Goal: Task Accomplishment & Management: Manage account settings

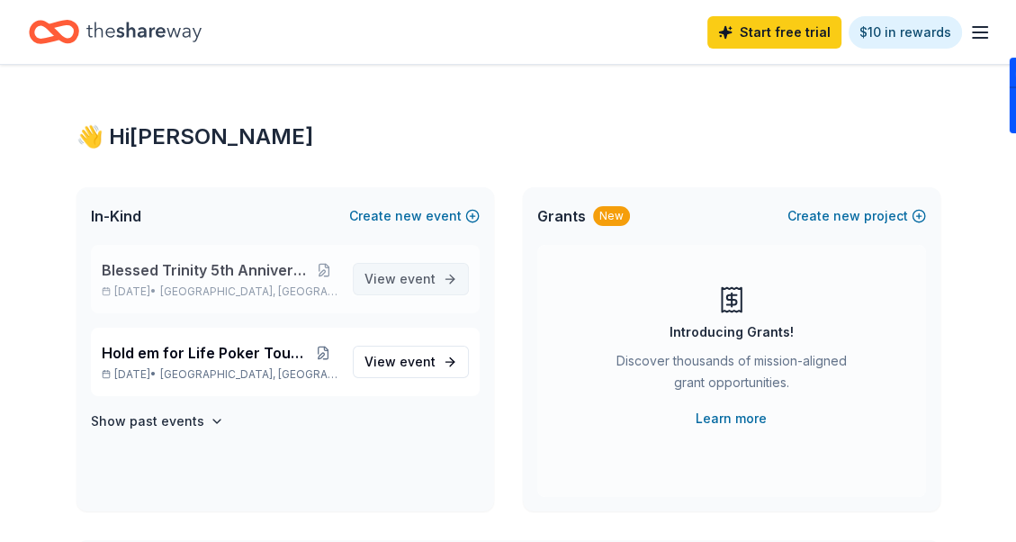
click at [403, 278] on span "event" at bounding box center [417, 278] width 36 height 15
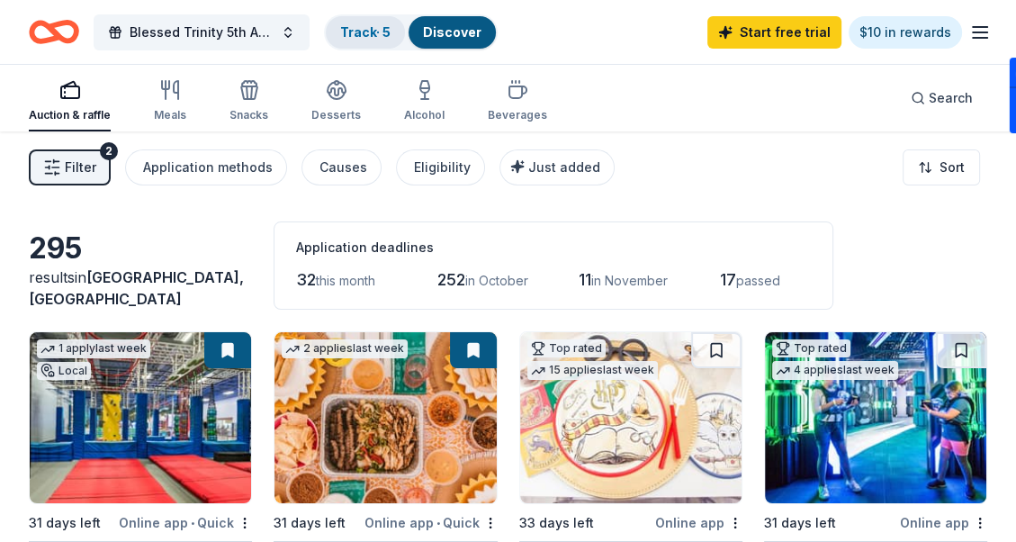
click at [366, 26] on link "Track · 5" at bounding box center [365, 31] width 50 height 15
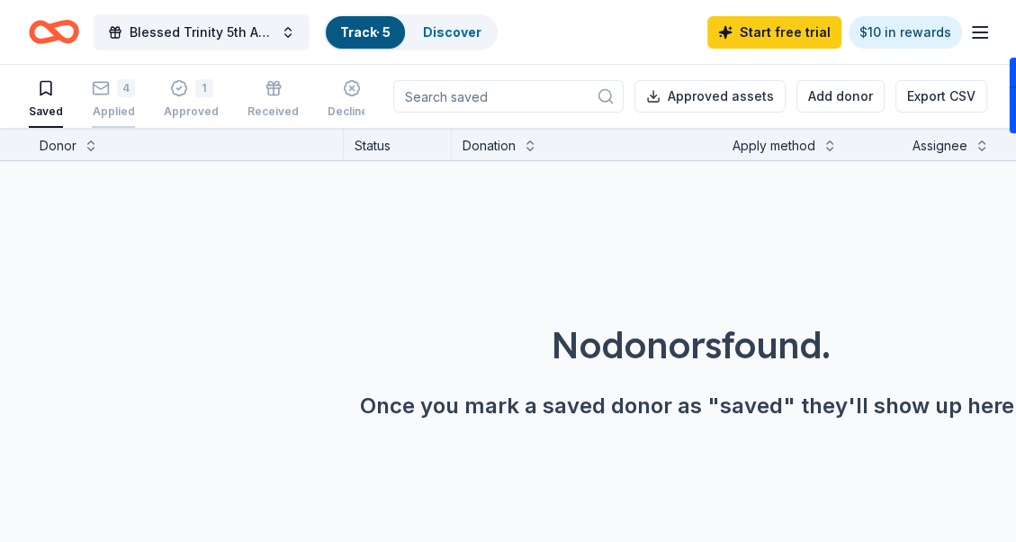
click at [107, 98] on div "4 Applied" at bounding box center [113, 99] width 43 height 40
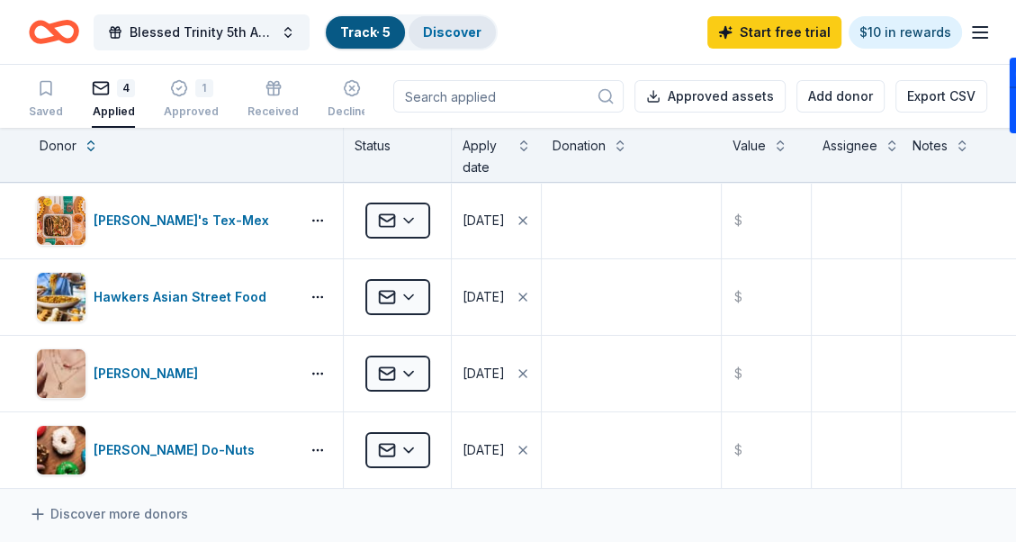
click at [453, 39] on div "Discover" at bounding box center [451, 32] width 87 height 32
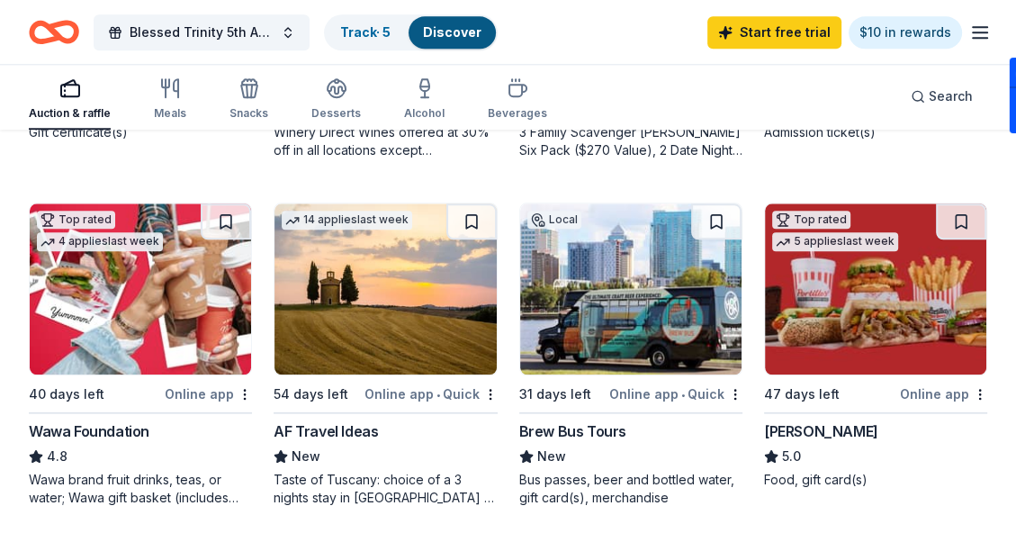
scroll to position [1529, 0]
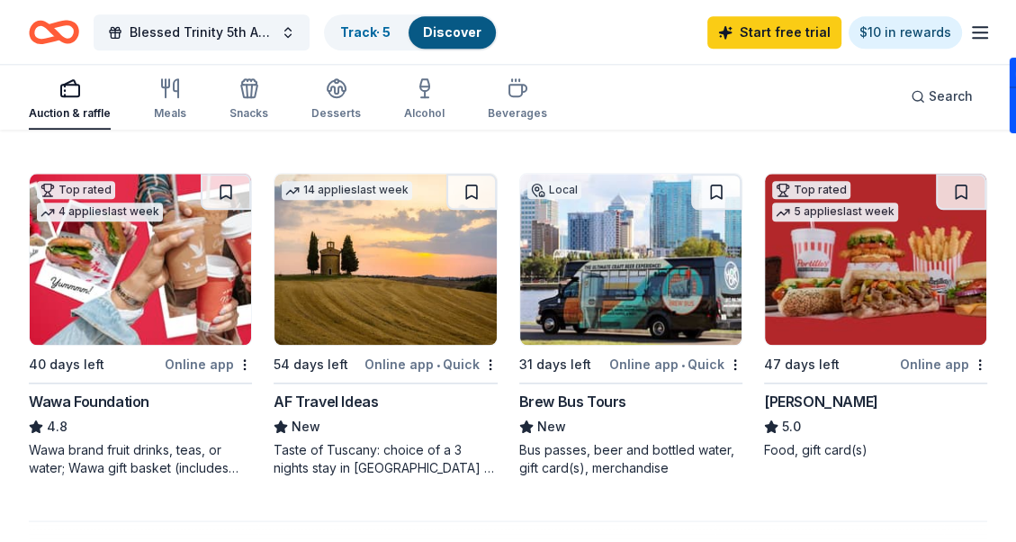
click at [864, 280] on img at bounding box center [875, 259] width 221 height 171
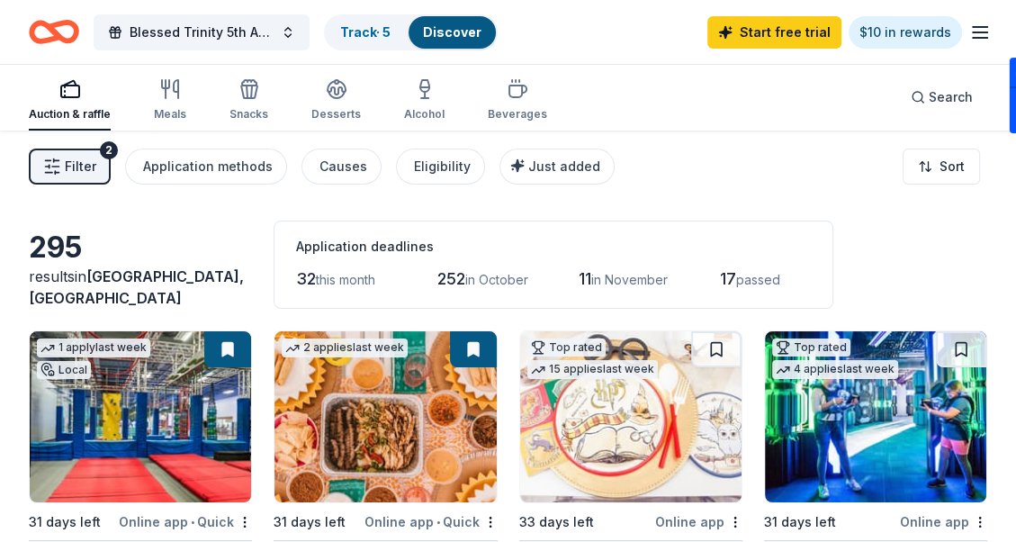
scroll to position [0, 0]
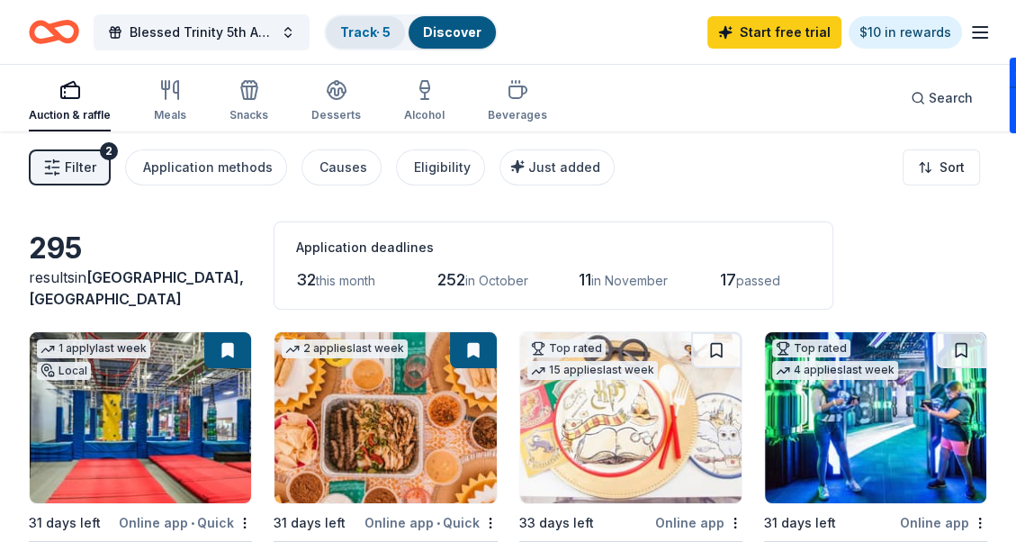
click at [363, 30] on link "Track · 5" at bounding box center [365, 31] width 50 height 15
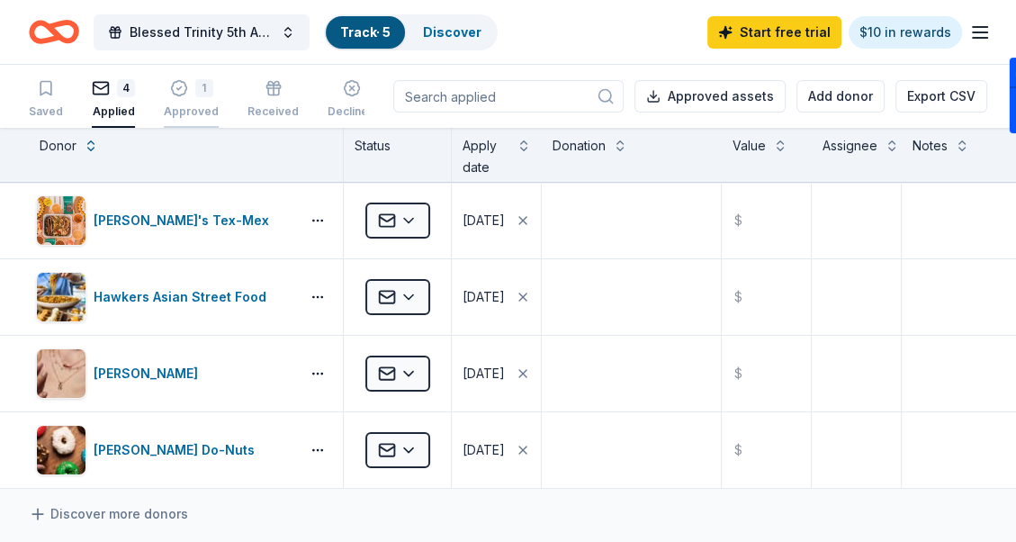
click at [182, 89] on icon "button" at bounding box center [178, 88] width 15 height 15
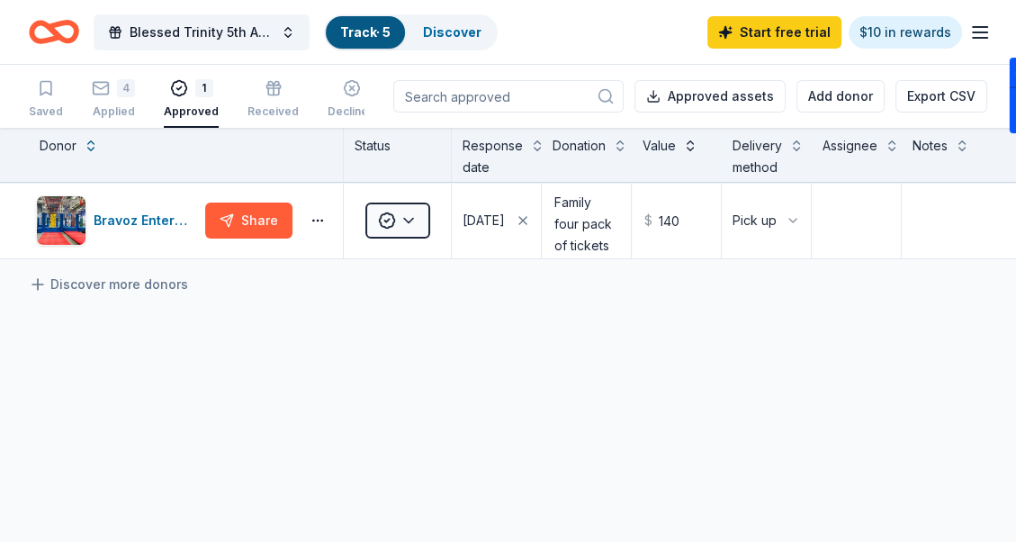
click at [691, 146] on button at bounding box center [690, 144] width 14 height 18
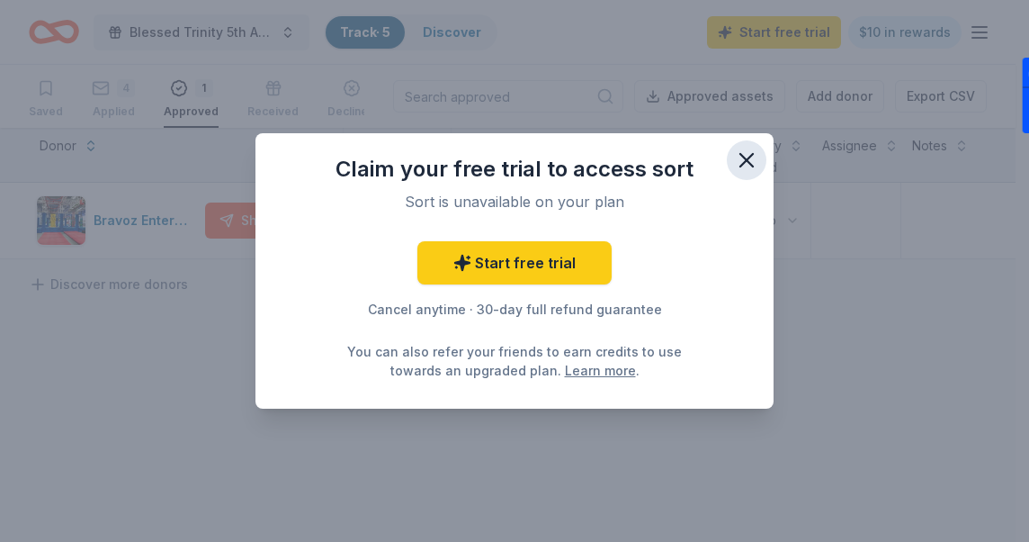
click at [745, 161] on icon "button" at bounding box center [746, 160] width 13 height 13
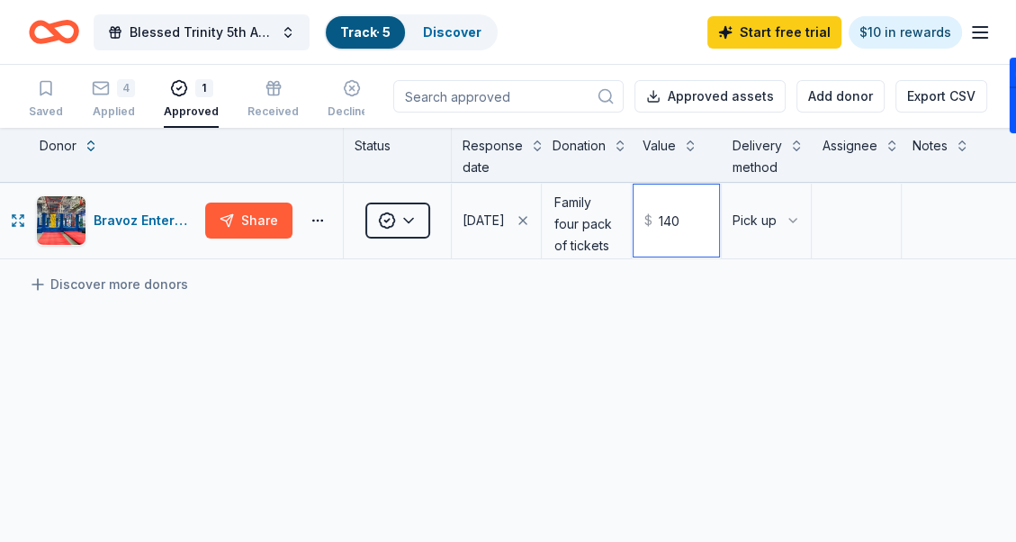
click at [677, 212] on input "140" at bounding box center [675, 220] width 85 height 72
type input "1"
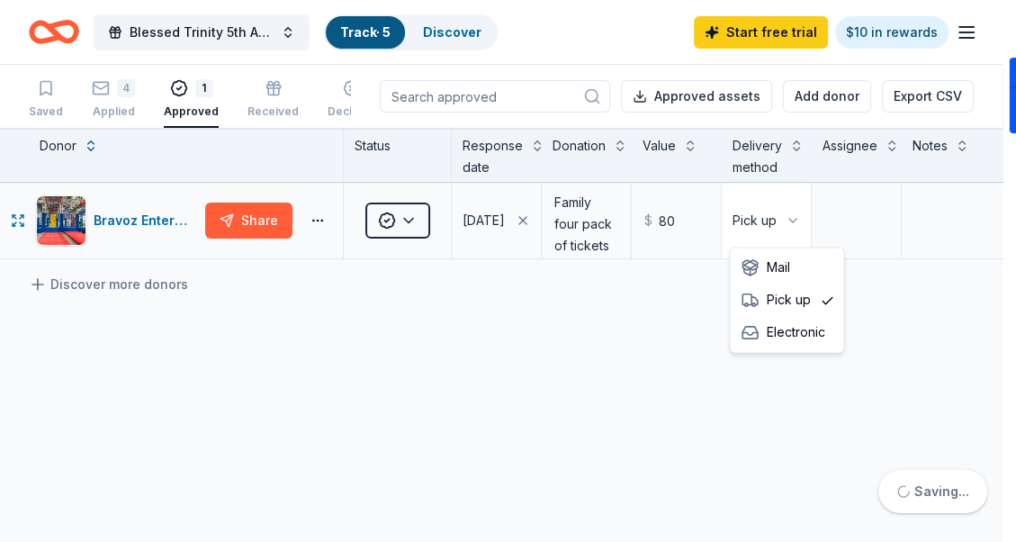
type input "80.00"
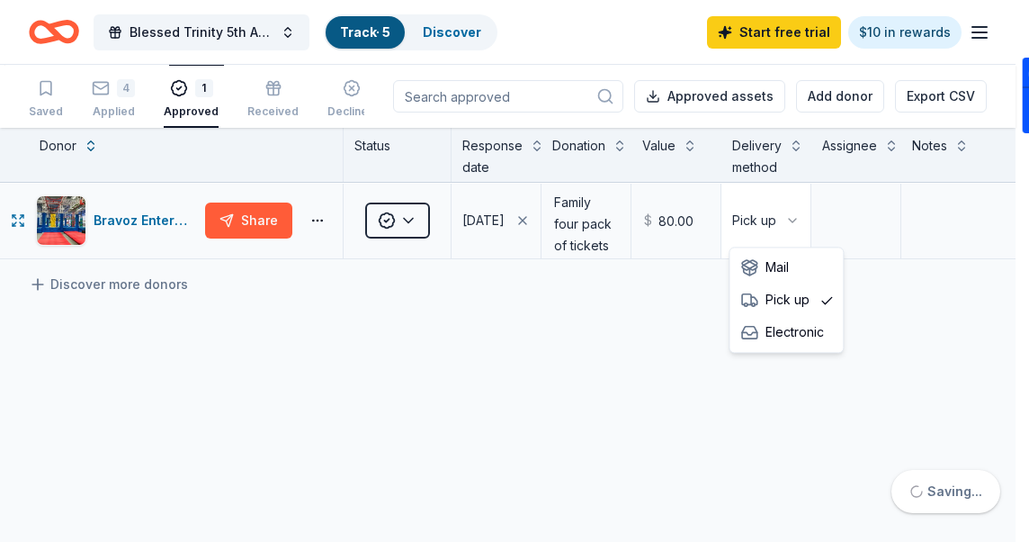
click at [788, 218] on html "Blessed Trinity 5th Anniversary Bingo Track · 5 Discover Start free trial $10 i…" at bounding box center [514, 271] width 1029 height 542
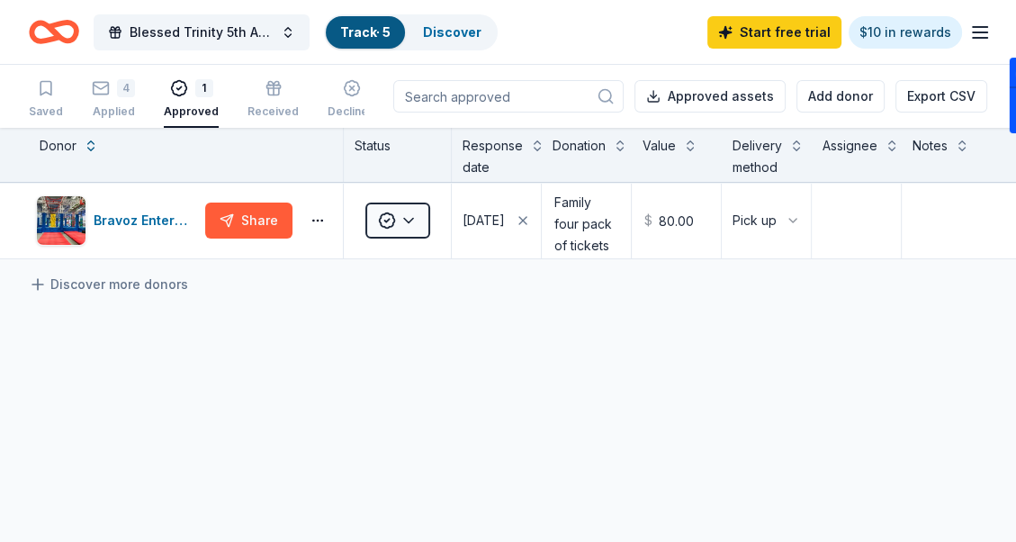
click at [863, 148] on html "Blessed Trinity 5th Anniversary Bingo Track · 5 Discover Start free trial $10 i…" at bounding box center [508, 271] width 1016 height 542
click at [888, 146] on button at bounding box center [891, 144] width 14 height 18
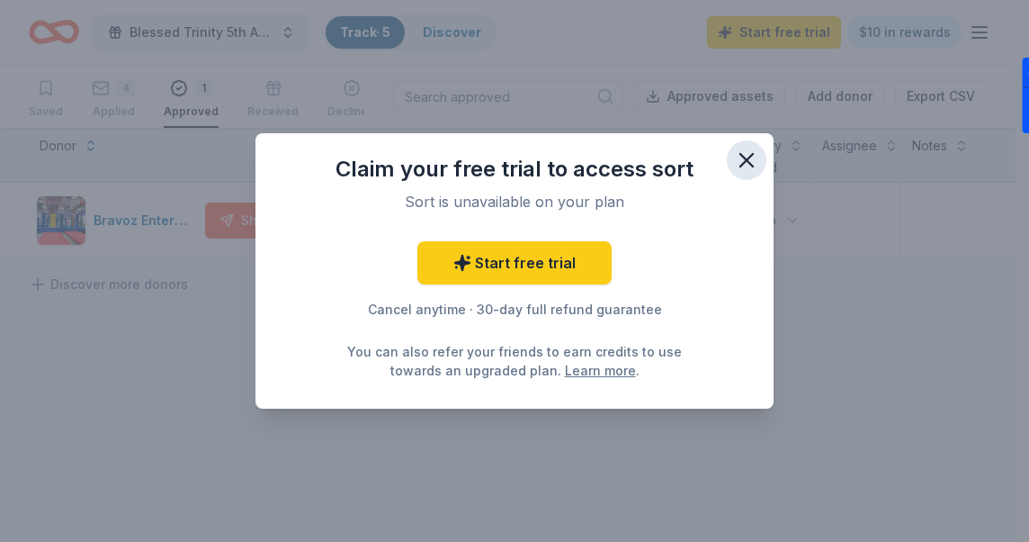
click at [747, 157] on icon "button" at bounding box center [746, 160] width 25 height 25
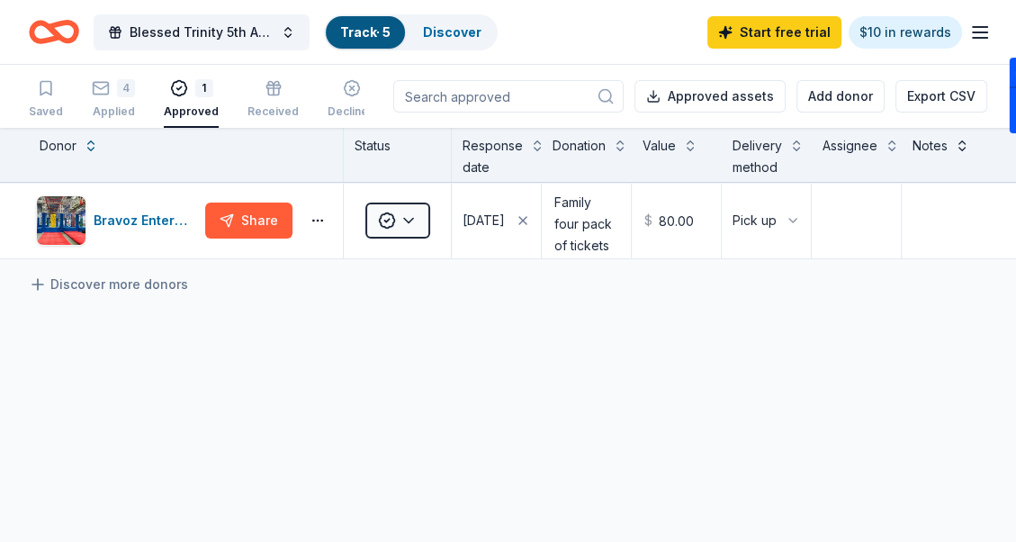
click at [963, 140] on button at bounding box center [962, 144] width 14 height 18
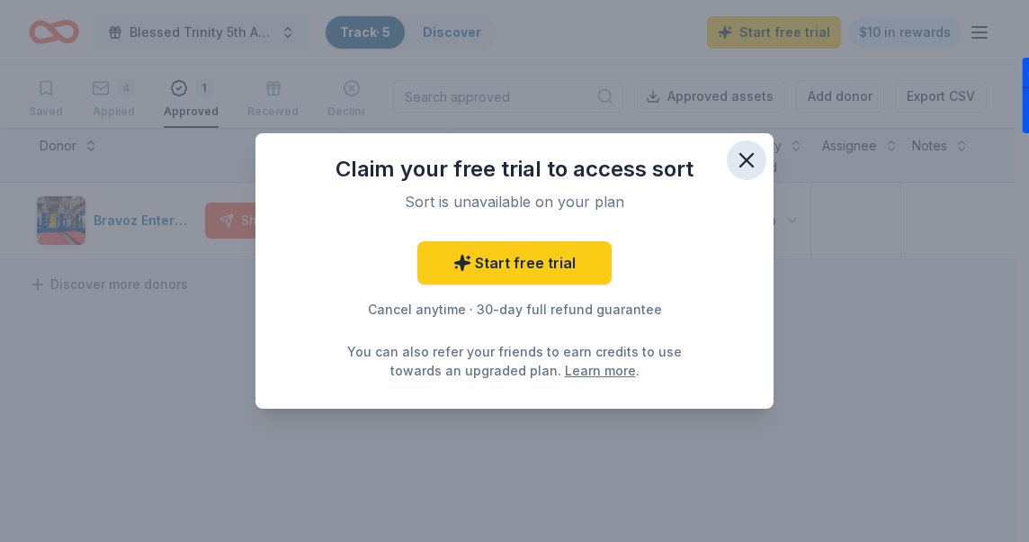
click at [742, 153] on icon "button" at bounding box center [746, 160] width 25 height 25
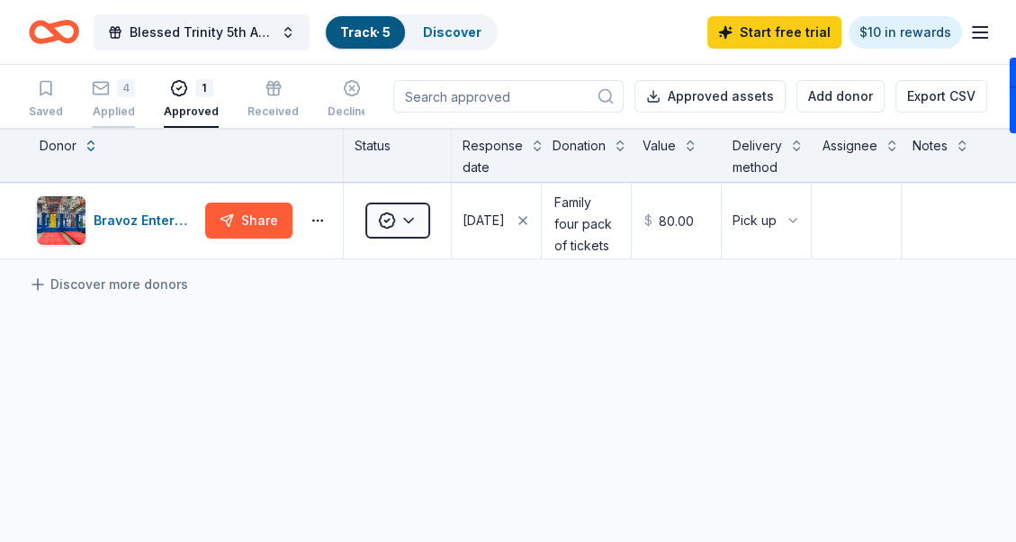
click at [97, 91] on icon "button" at bounding box center [101, 88] width 18 height 18
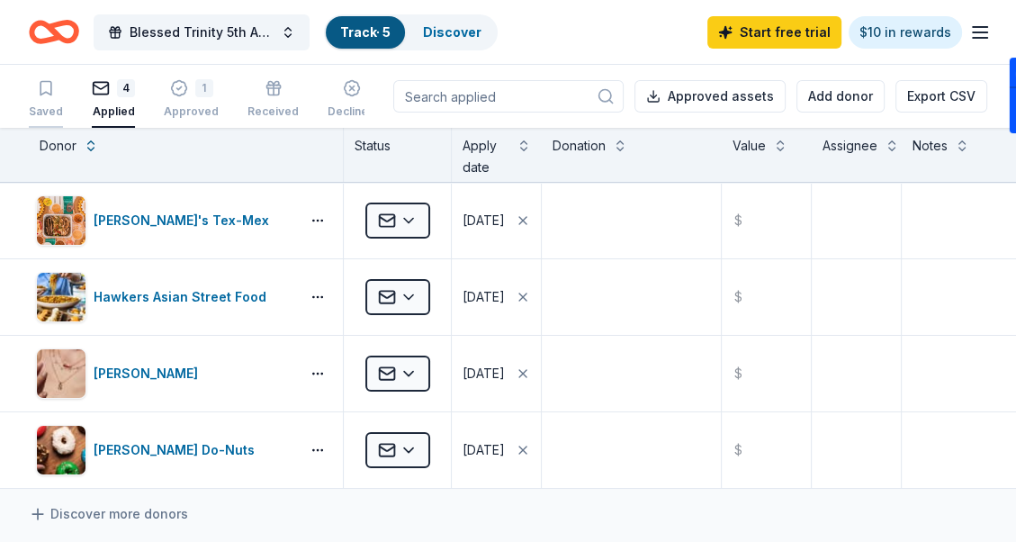
click at [43, 94] on icon "button" at bounding box center [46, 88] width 18 height 18
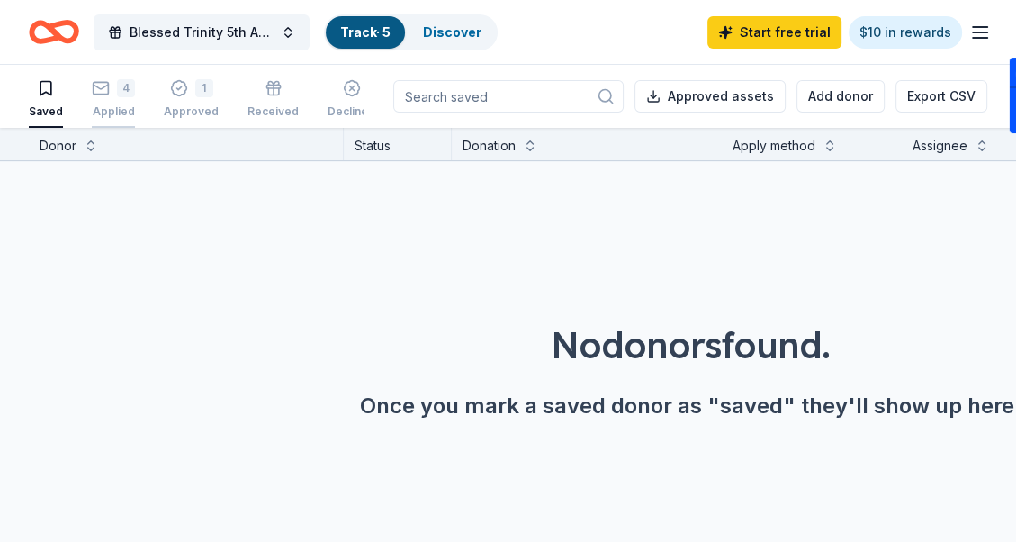
click at [113, 87] on div "4" at bounding box center [113, 88] width 43 height 18
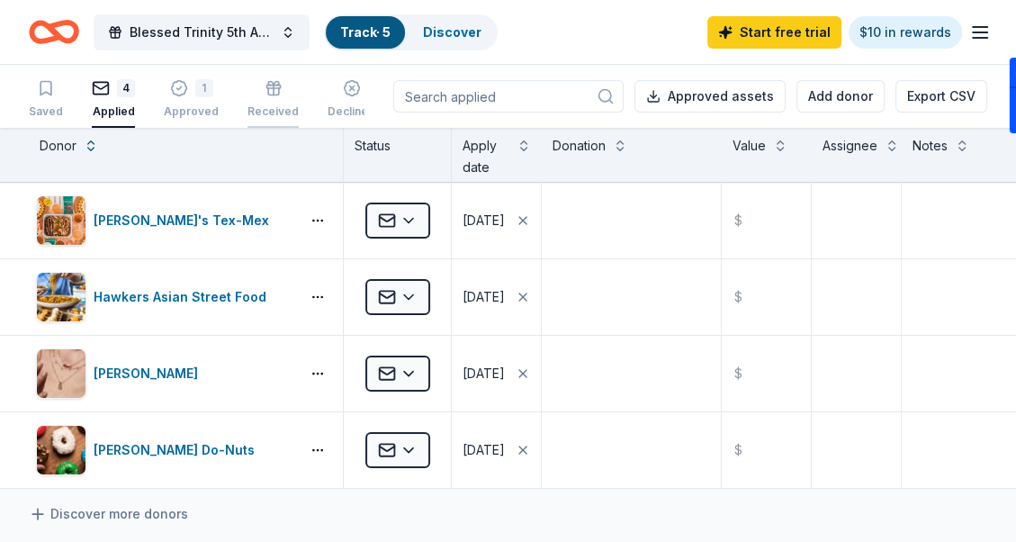
click at [267, 104] on div "Received" at bounding box center [272, 111] width 51 height 14
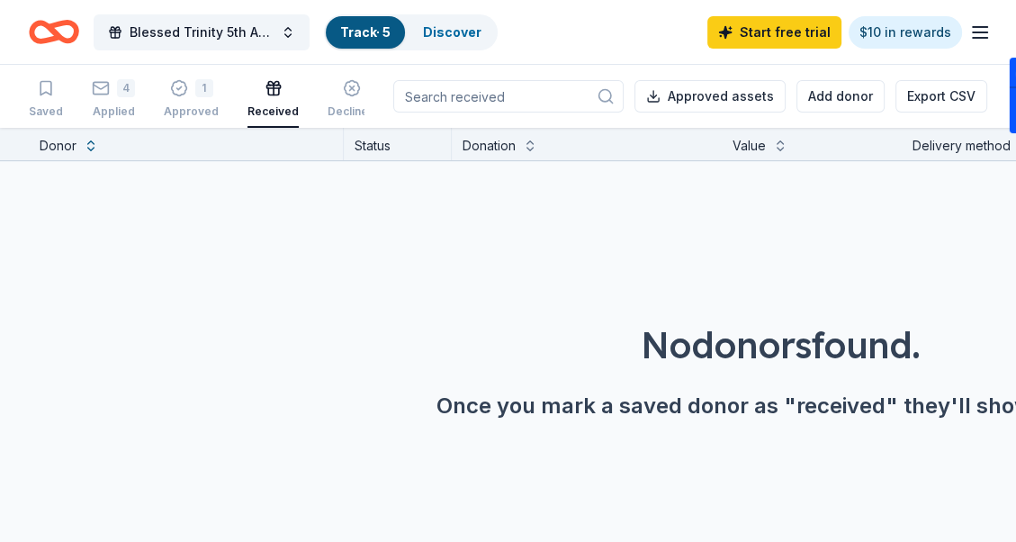
click at [363, 29] on link "Track · 5" at bounding box center [365, 31] width 50 height 15
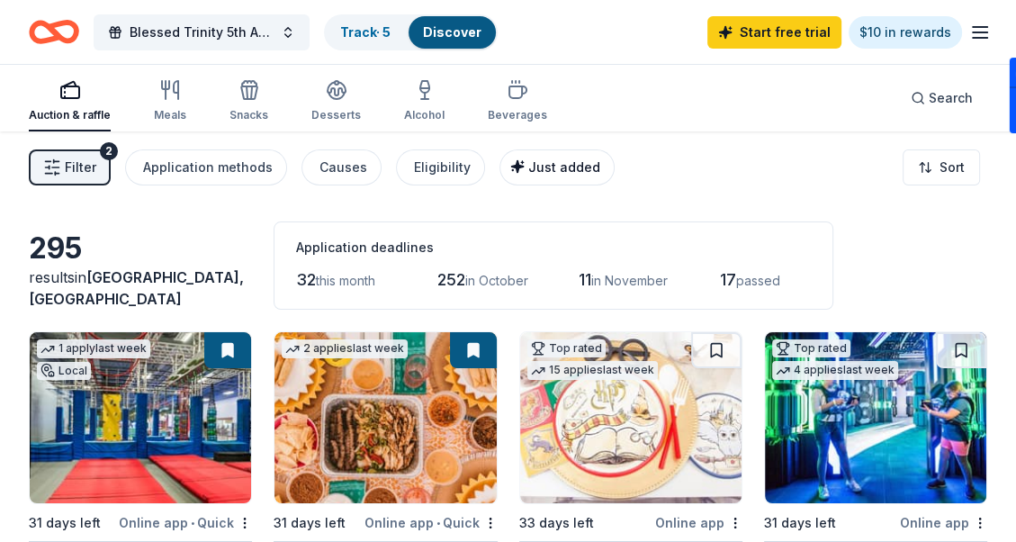
click at [550, 167] on span "Just added" at bounding box center [564, 166] width 72 height 15
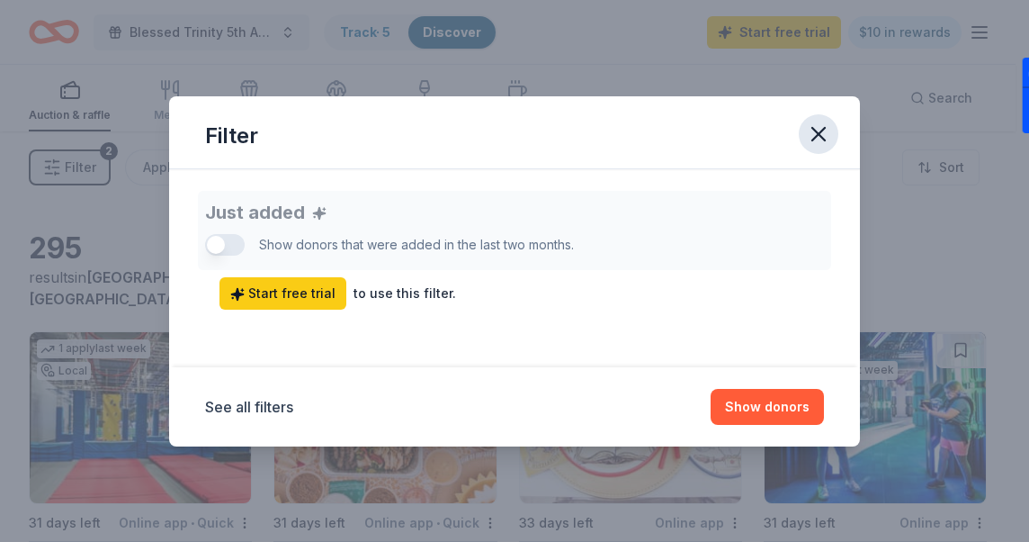
click at [816, 131] on icon "button" at bounding box center [818, 134] width 13 height 13
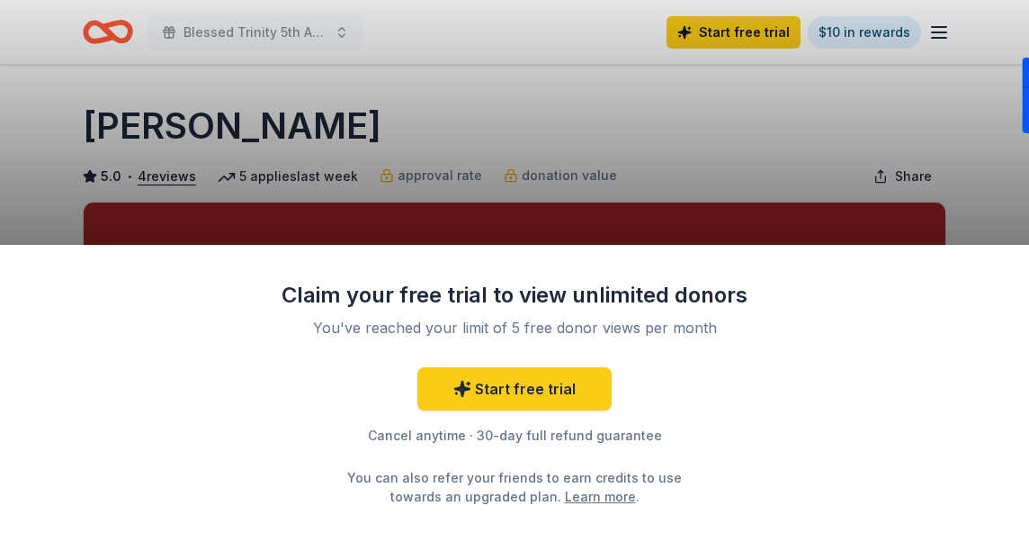
click at [723, 135] on div "Claim your free trial to view unlimited donors You've reached your limit of 5 f…" at bounding box center [514, 271] width 1029 height 542
click at [918, 106] on div "Claim your free trial to view unlimited donors You've reached your limit of 5 f…" at bounding box center [514, 271] width 1029 height 542
click at [500, 117] on div "Claim your free trial to view unlimited donors You've reached your limit of 5 f…" at bounding box center [514, 271] width 1029 height 542
click at [231, 34] on div "Claim your free trial to view unlimited donors You've reached your limit of 5 f…" at bounding box center [514, 271] width 1029 height 542
click at [148, 130] on div "Claim your free trial to view unlimited donors You've reached your limit of 5 f…" at bounding box center [514, 271] width 1029 height 542
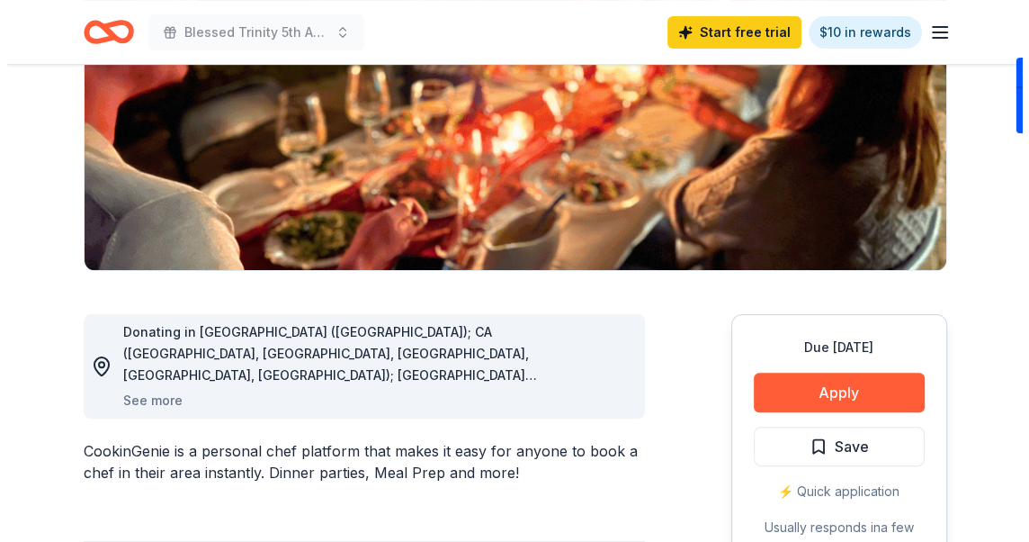
scroll to position [360, 0]
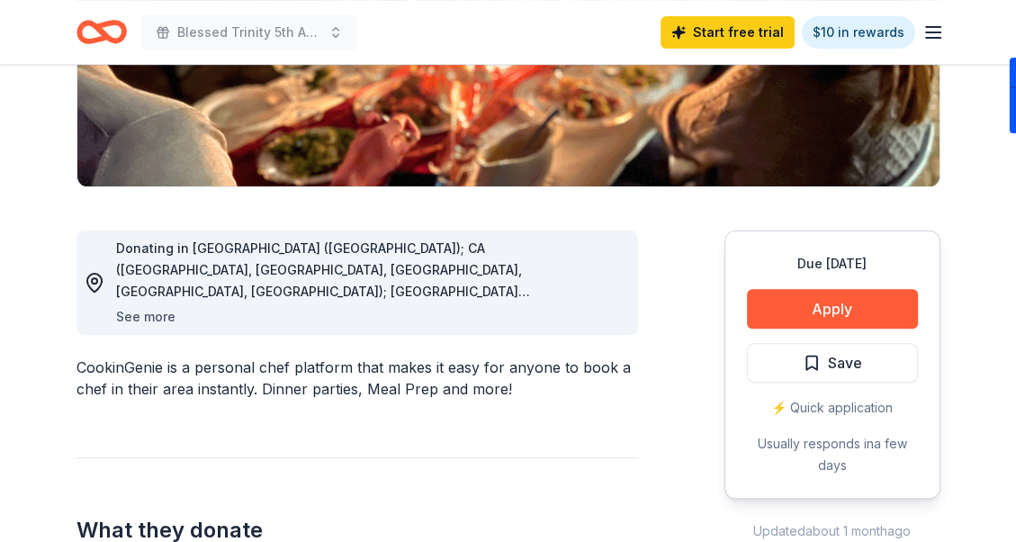
click at [140, 315] on button "See more" at bounding box center [145, 317] width 59 height 22
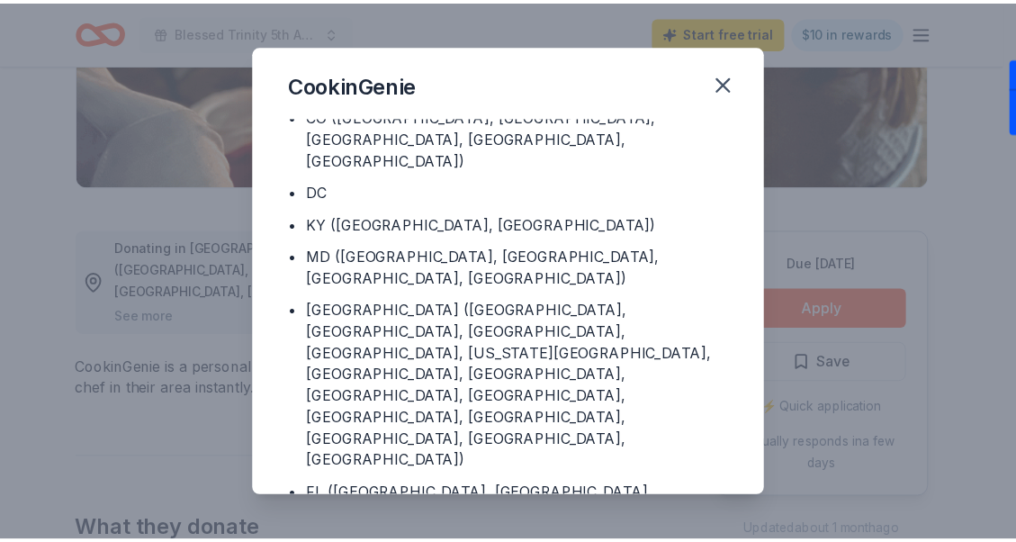
scroll to position [180, 0]
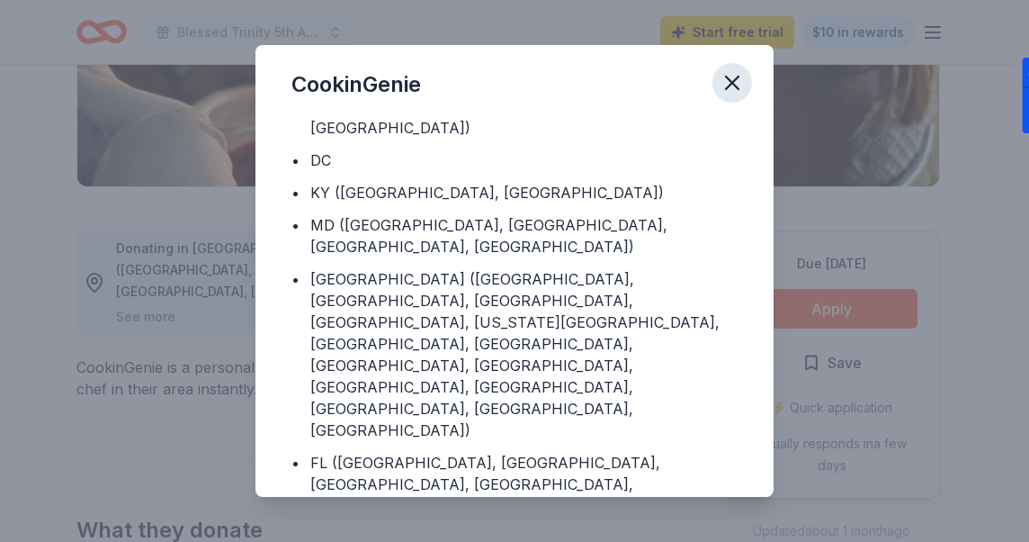
click at [732, 85] on icon "button" at bounding box center [732, 82] width 25 height 25
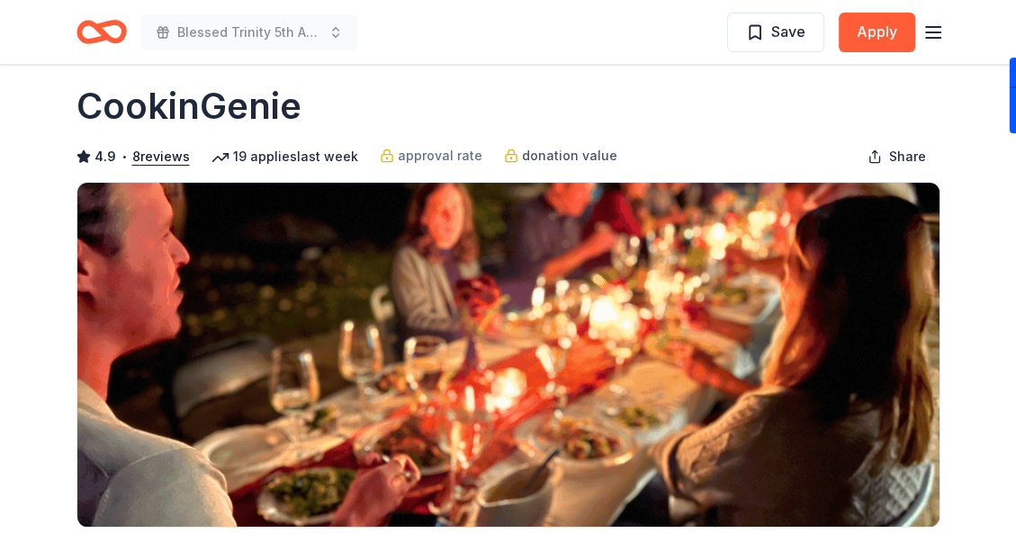
scroll to position [0, 0]
